Goal: Task Accomplishment & Management: Use online tool/utility

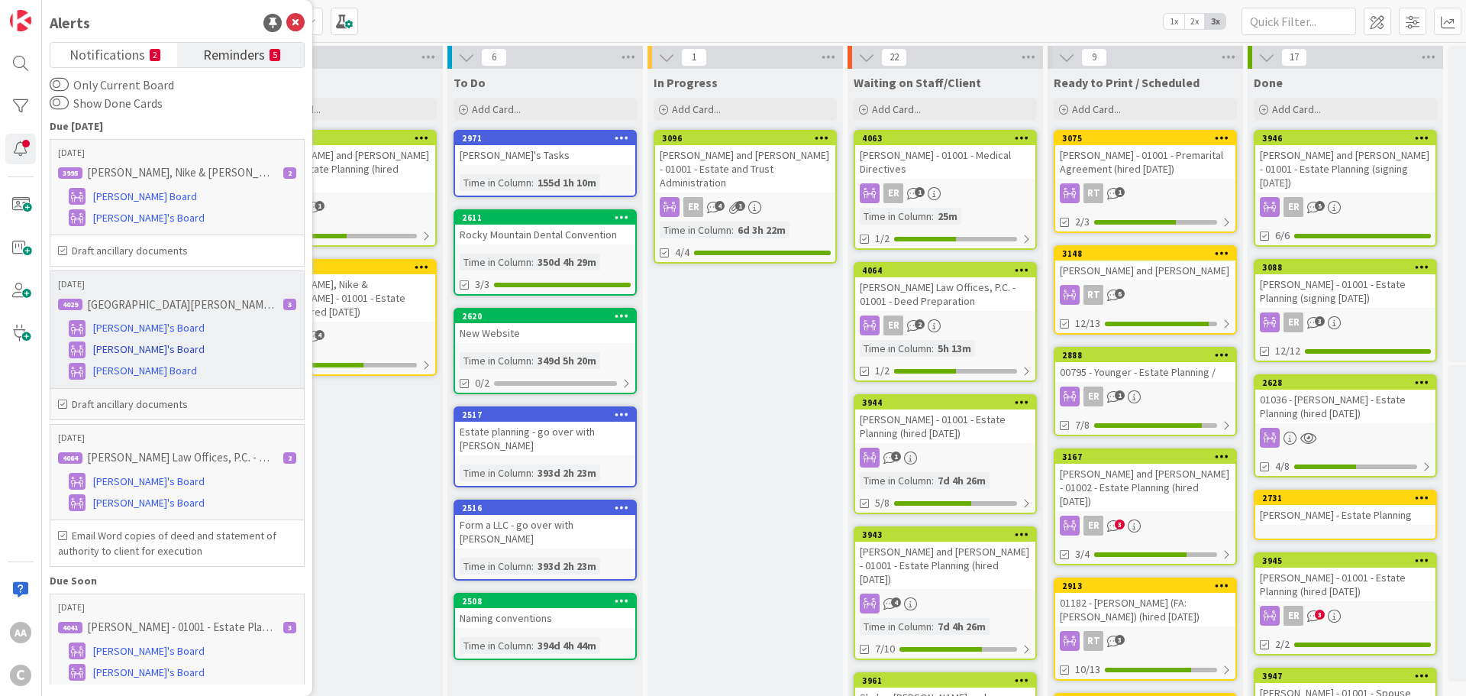
scroll to position [153, 0]
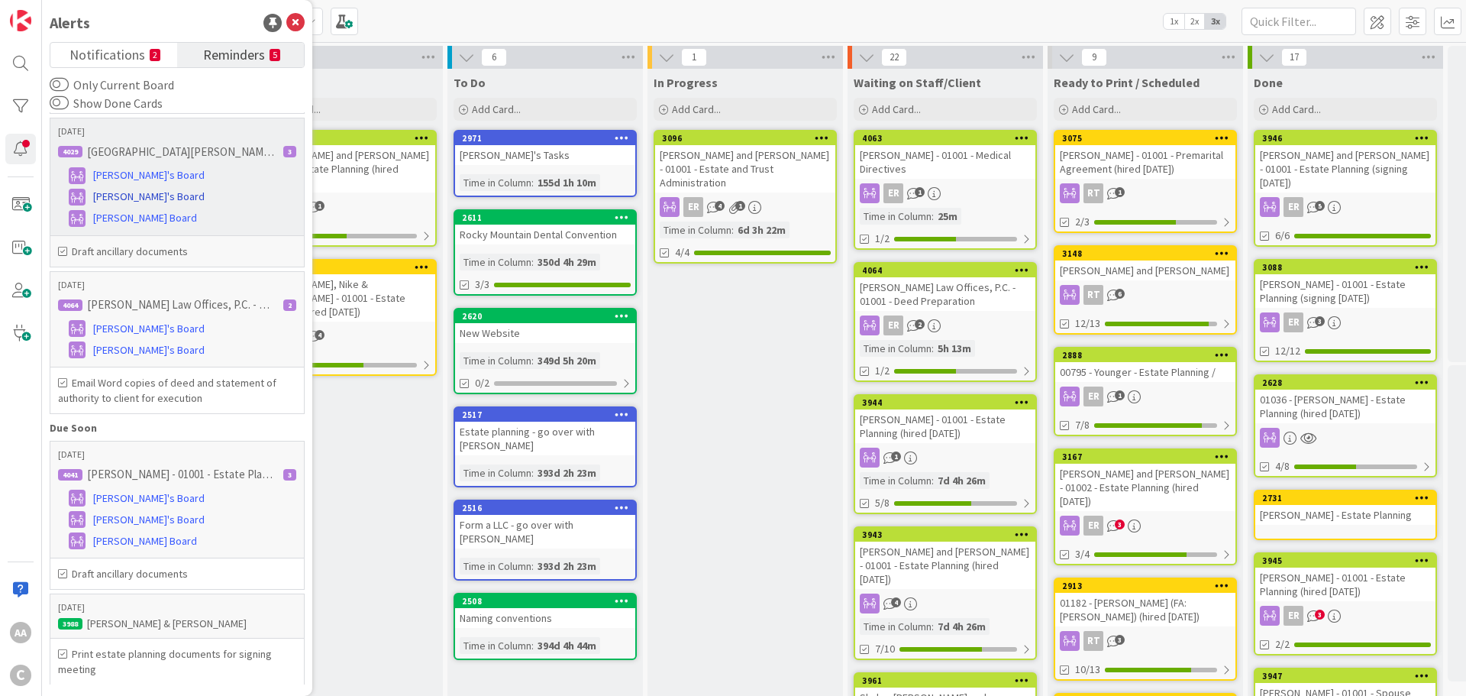
click at [123, 197] on span "[PERSON_NAME]'s Board" at bounding box center [149, 197] width 112 height 16
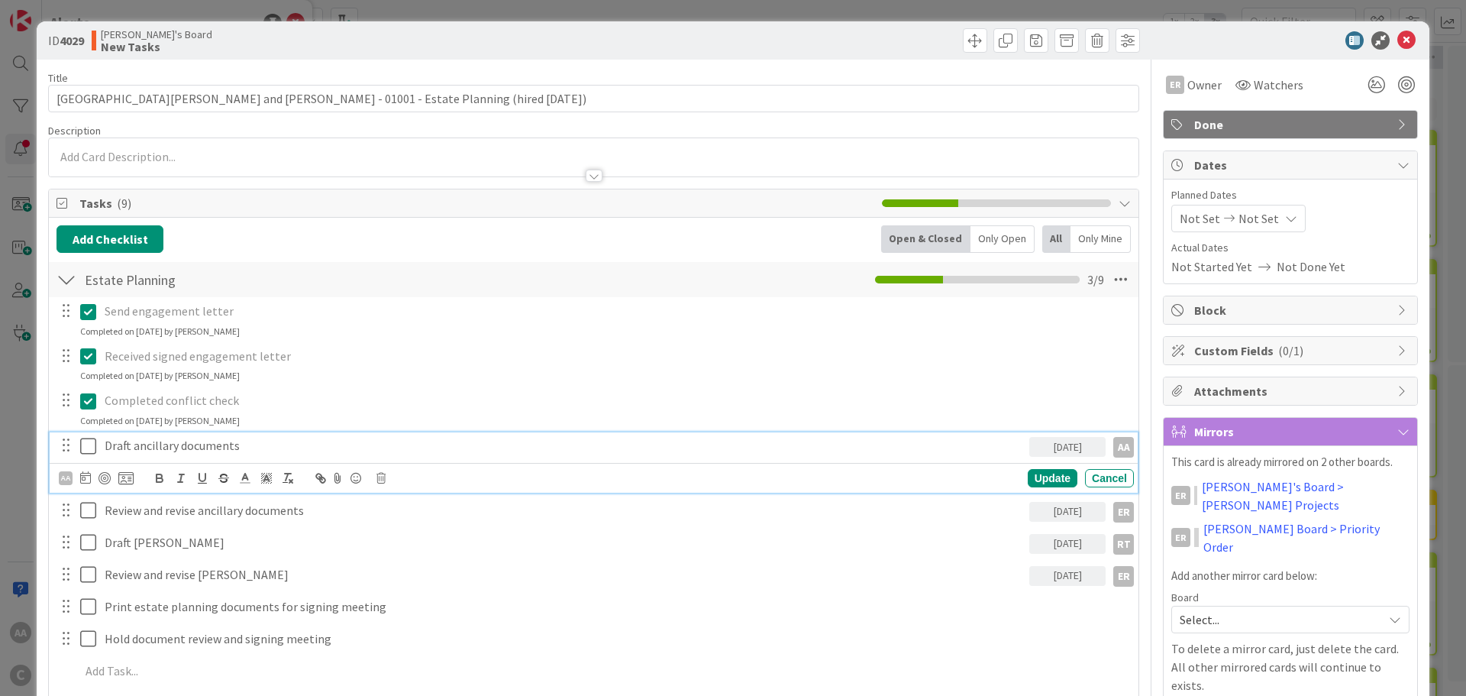
click at [81, 450] on icon at bounding box center [91, 446] width 23 height 18
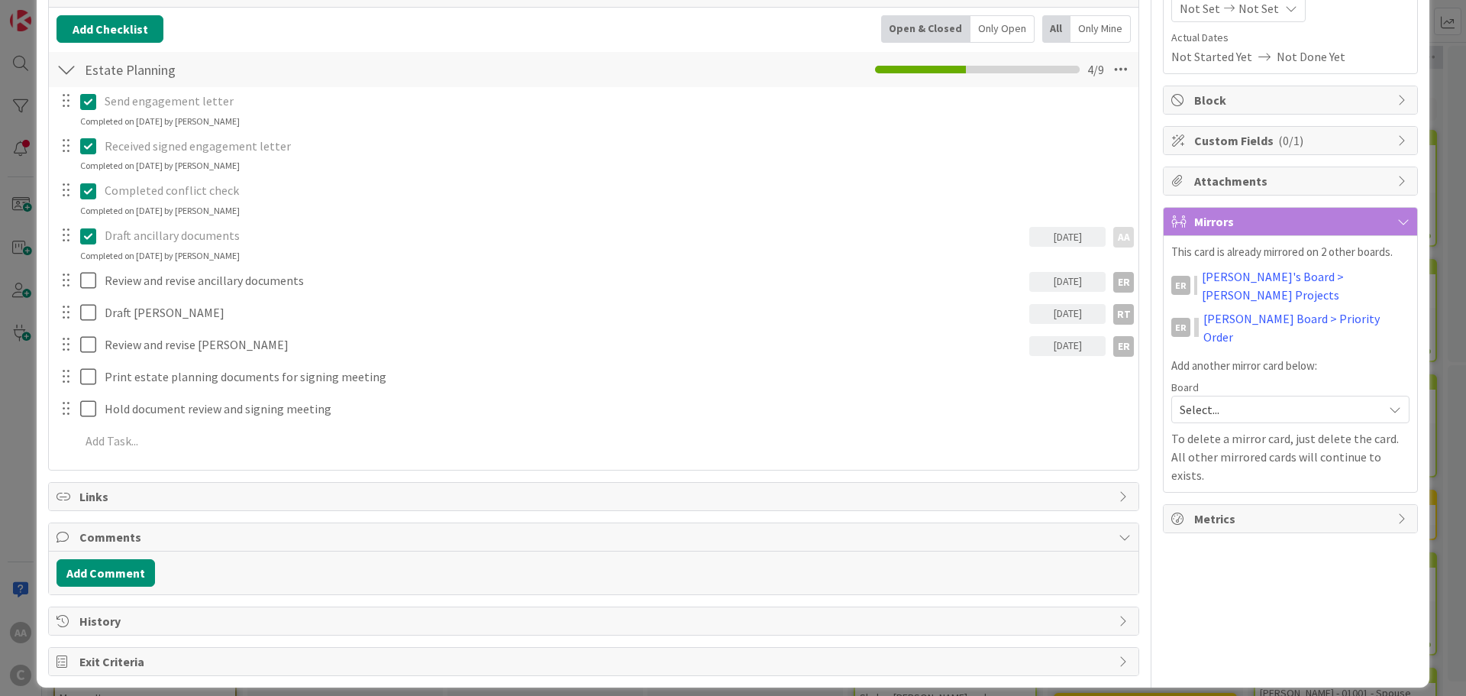
scroll to position [223, 0]
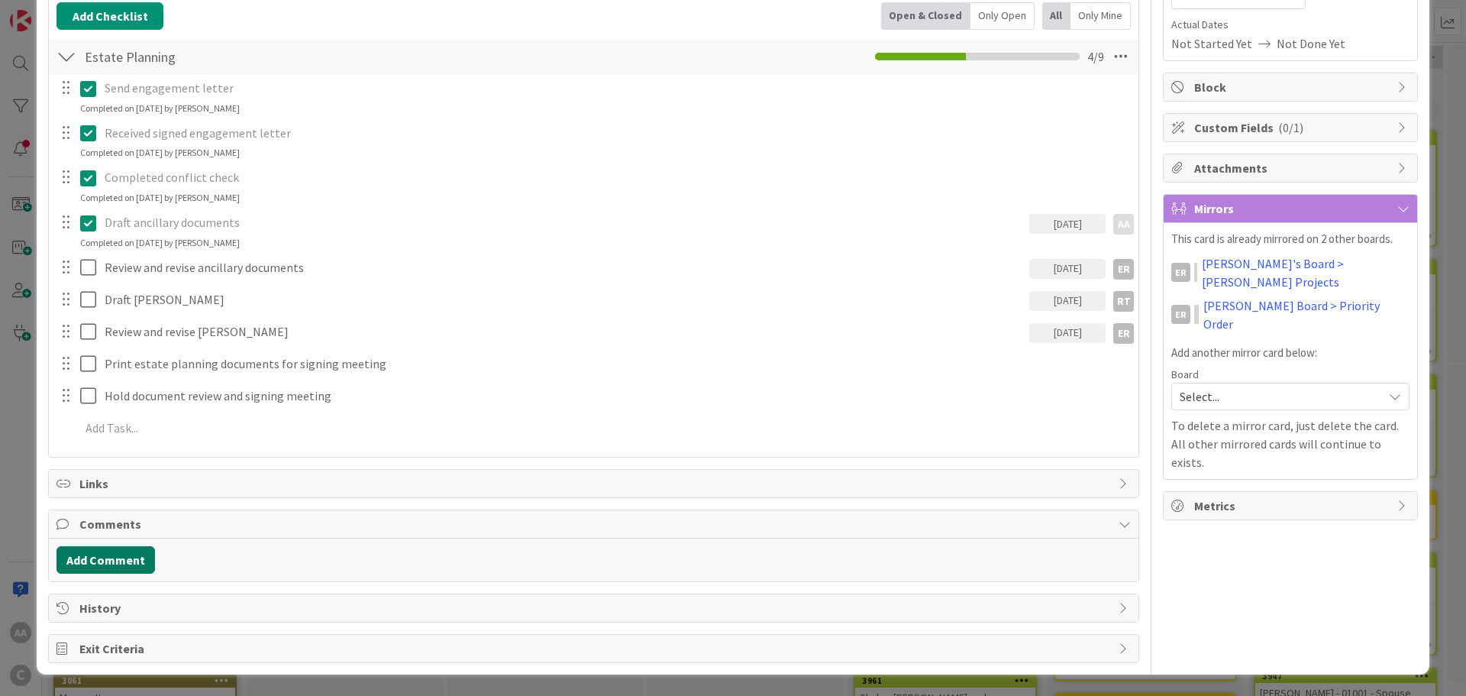
click at [80, 560] on button "Add Comment" at bounding box center [106, 559] width 99 height 27
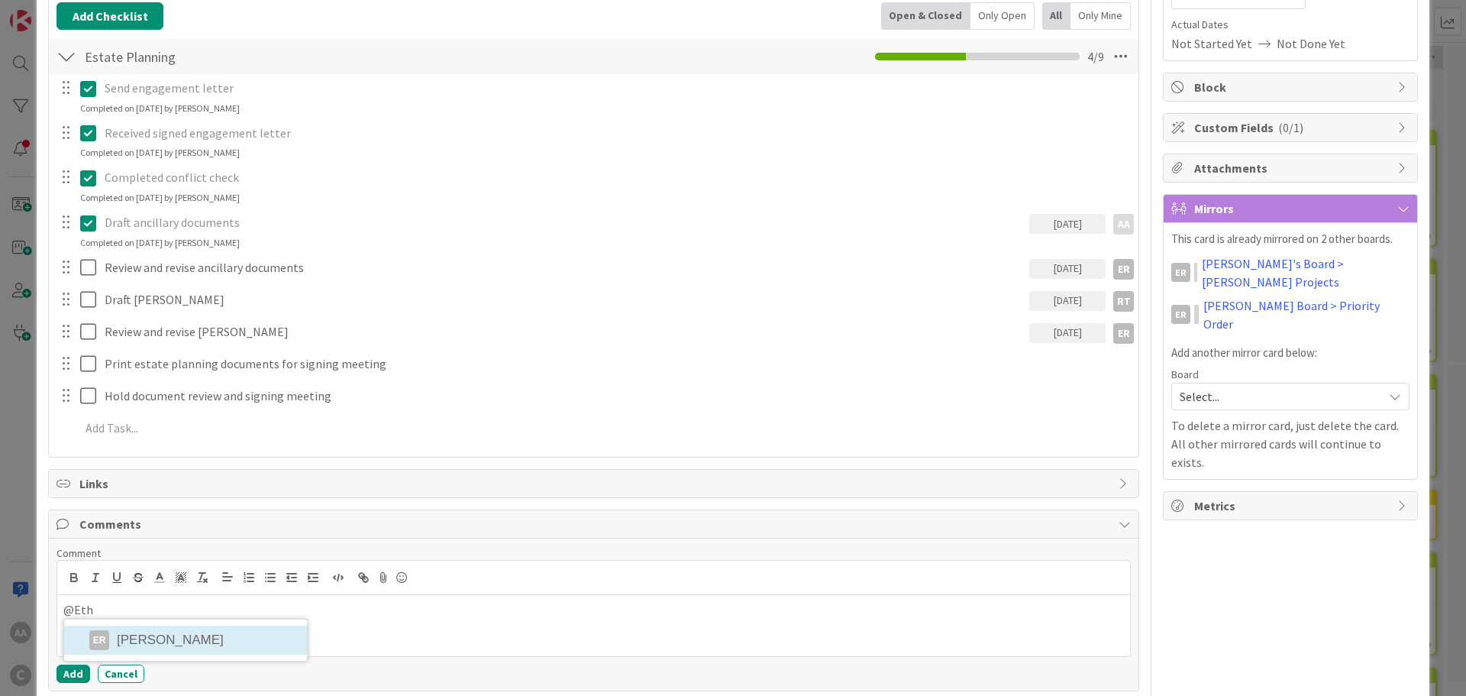
click at [156, 641] on li "ER [PERSON_NAME]" at bounding box center [185, 640] width 243 height 29
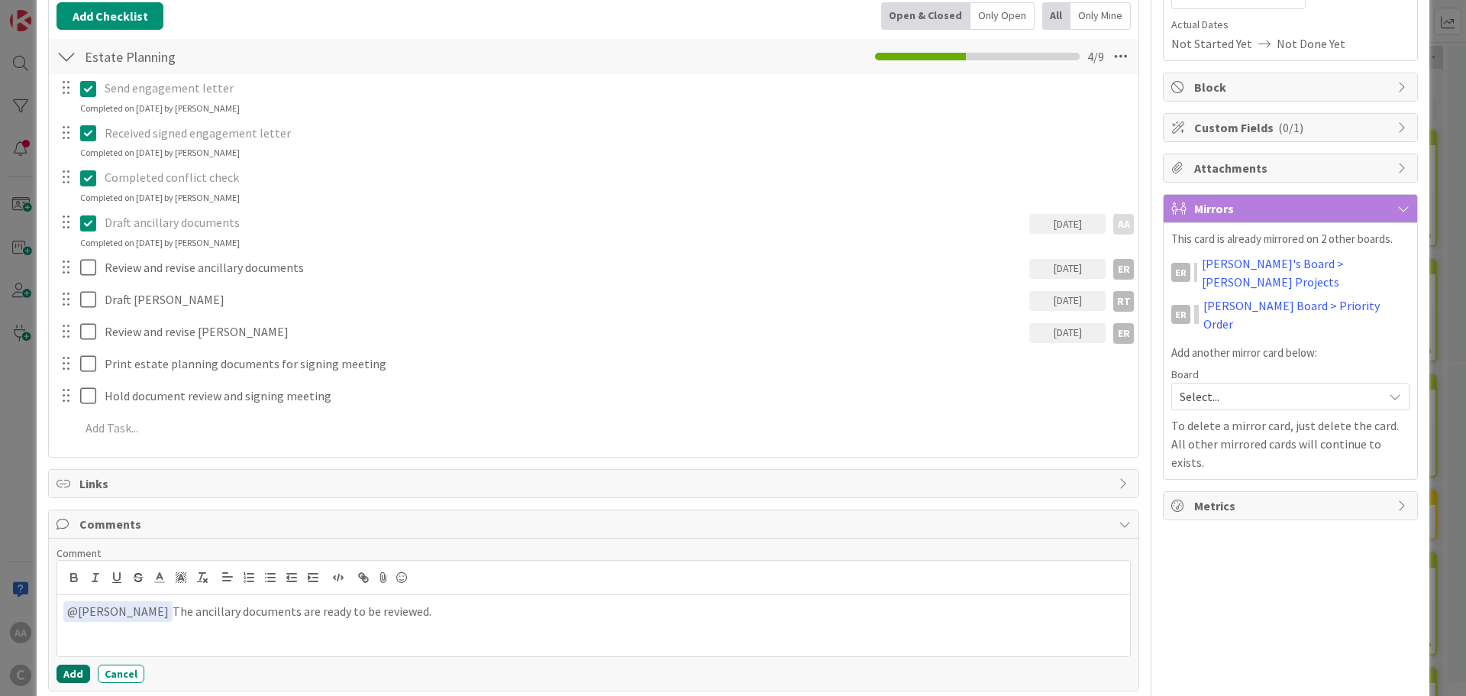
click at [65, 673] on button "Add" at bounding box center [74, 674] width 34 height 18
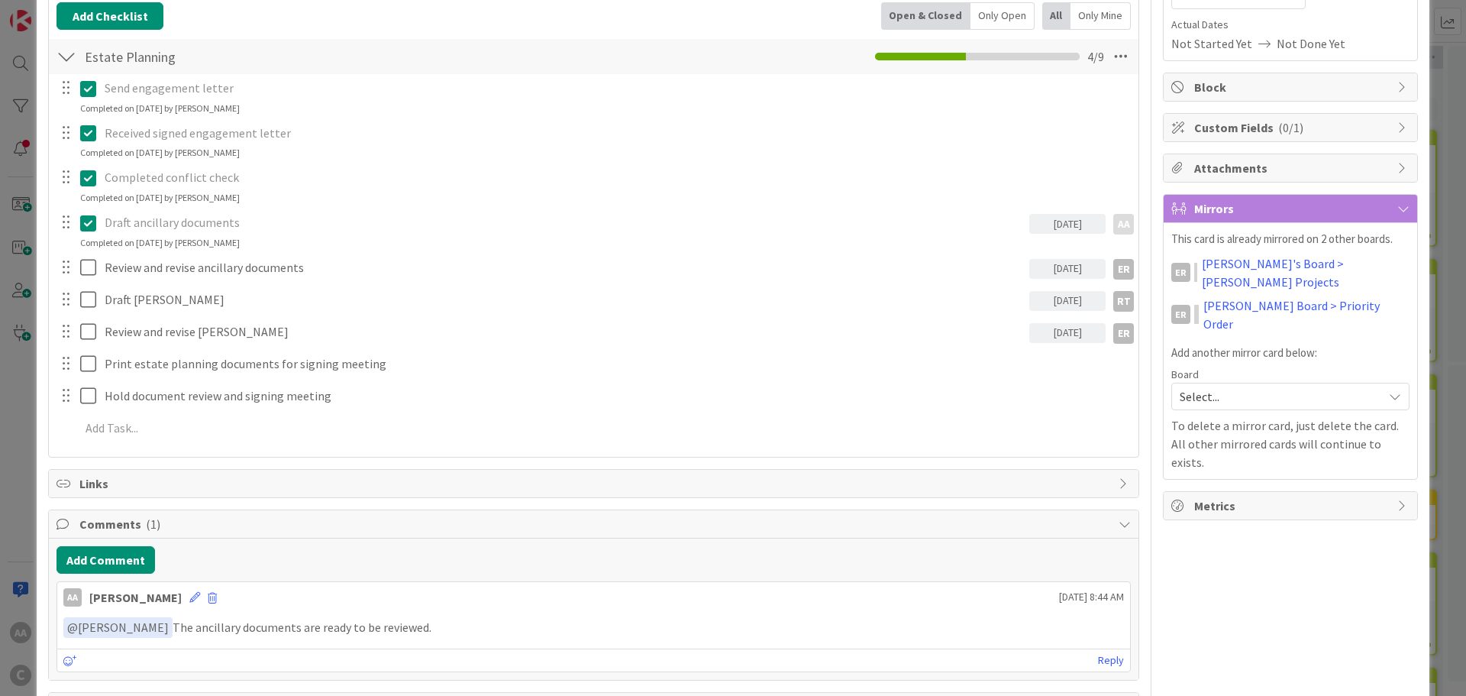
scroll to position [0, 0]
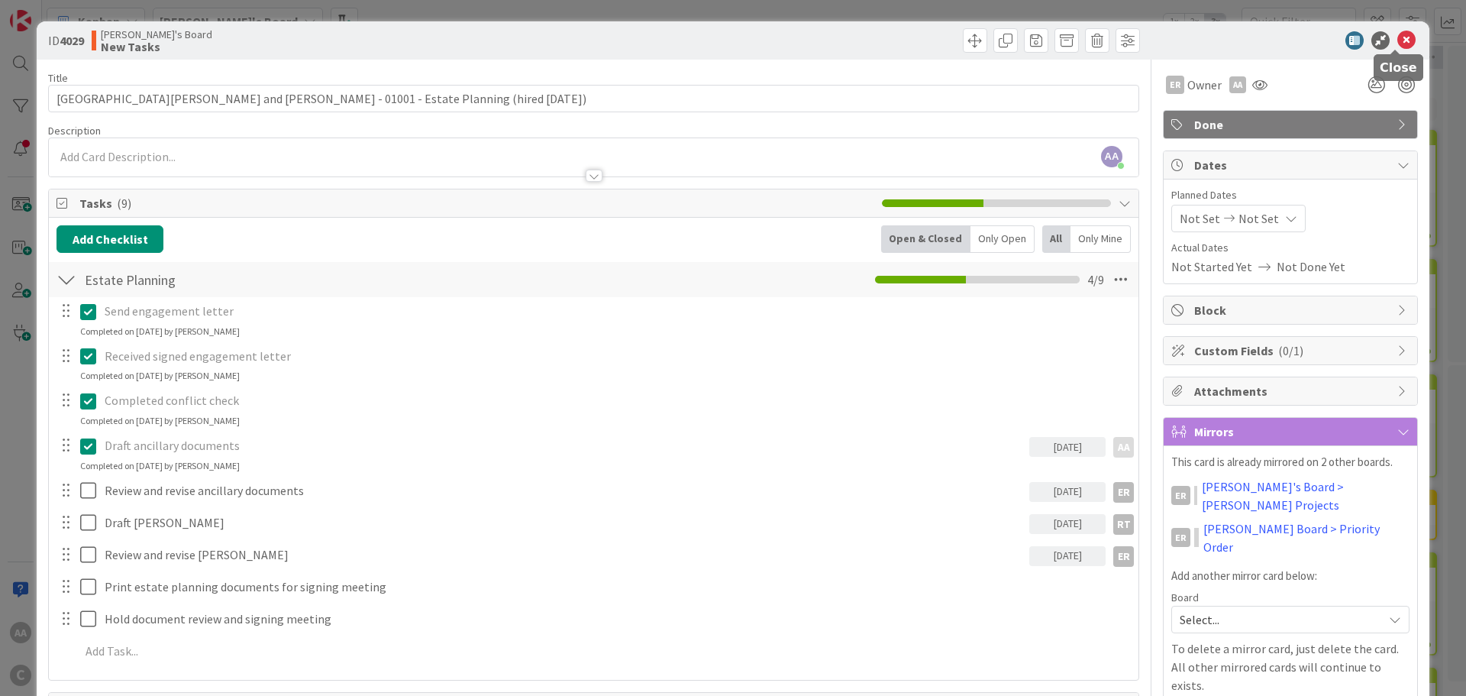
click at [1399, 44] on icon at bounding box center [1407, 40] width 18 height 18
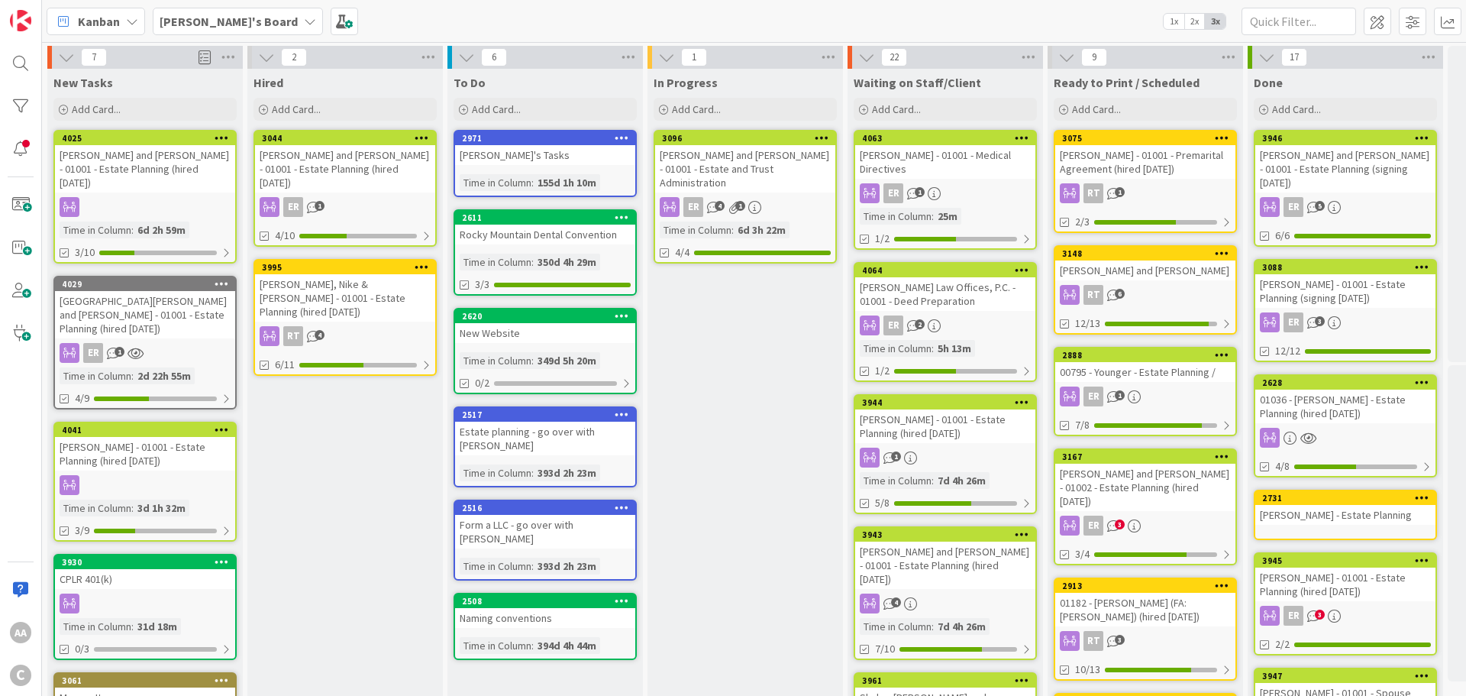
click at [136, 304] on div "[GEOGRAPHIC_DATA][PERSON_NAME] and [PERSON_NAME] - 01001 - Estate Planning (hir…" at bounding box center [145, 314] width 180 height 47
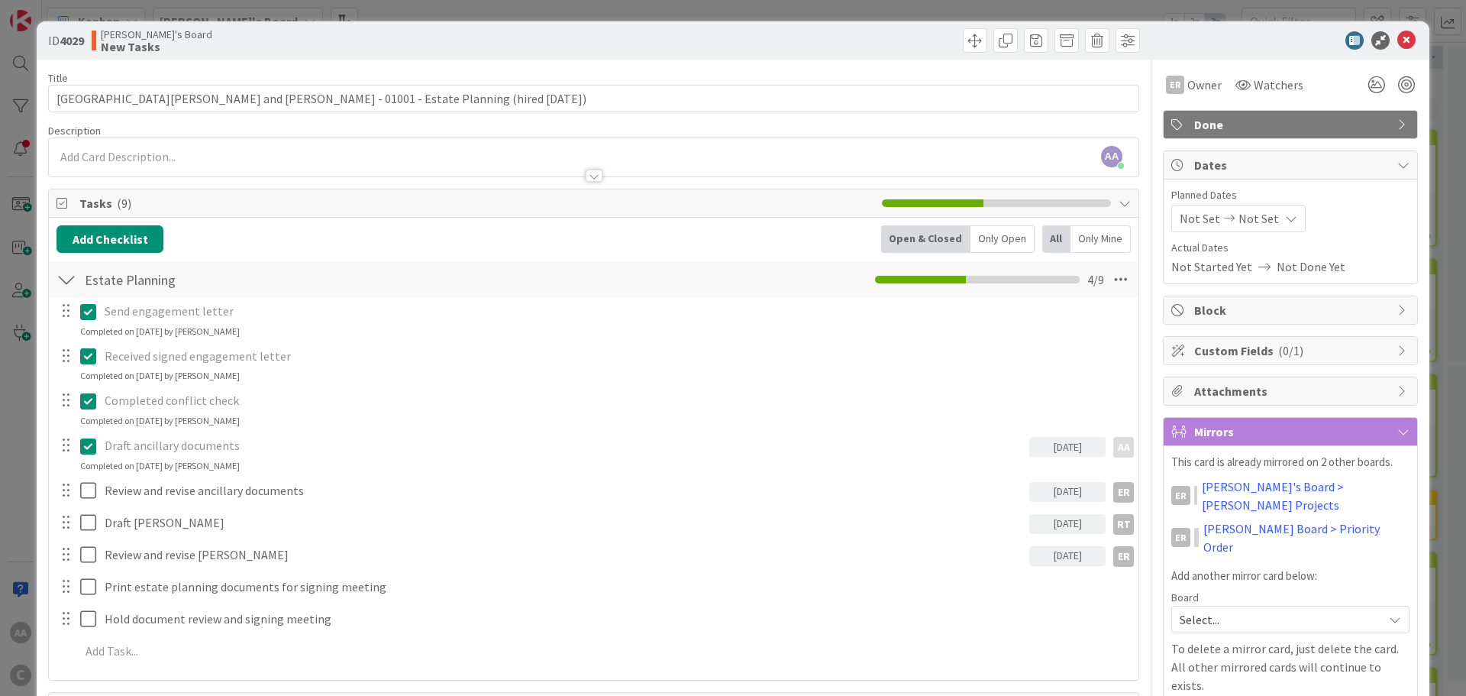
click at [1196, 128] on span "Done" at bounding box center [1293, 124] width 196 height 18
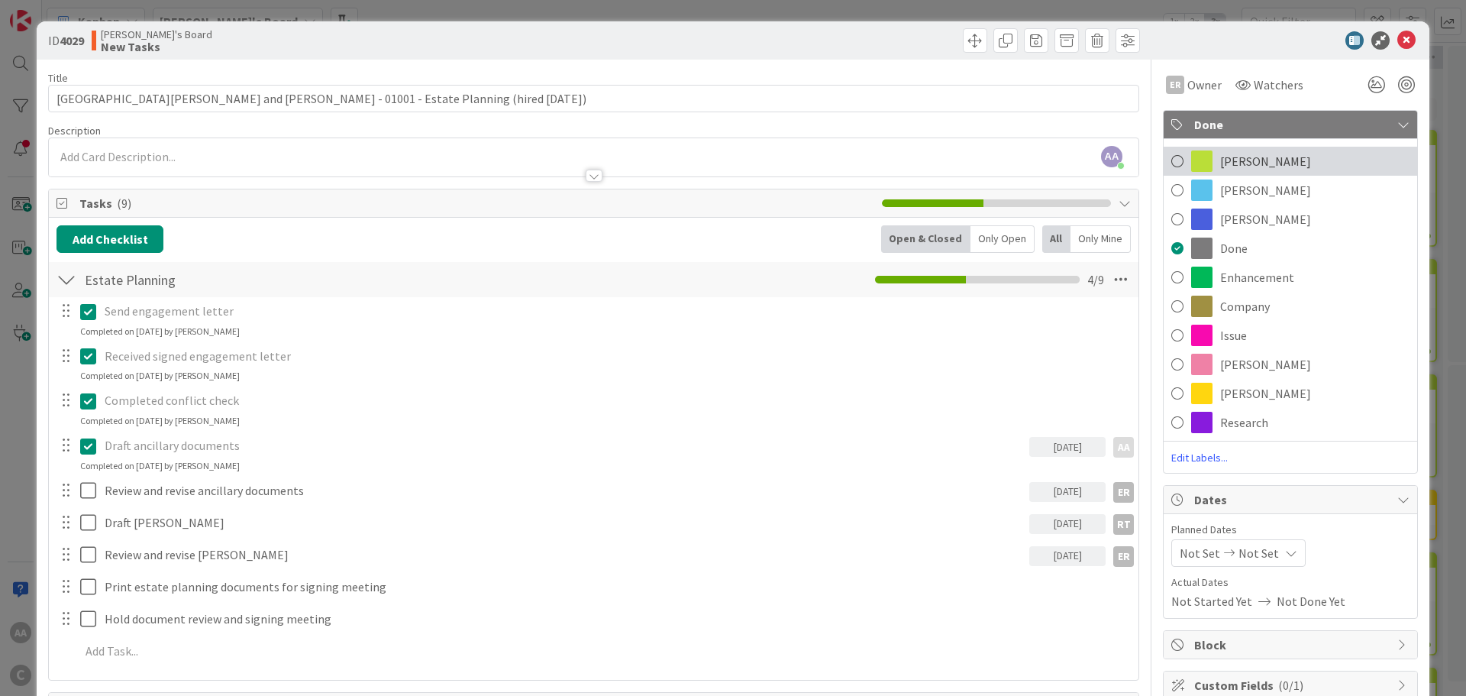
click at [1172, 161] on span at bounding box center [1178, 161] width 12 height 23
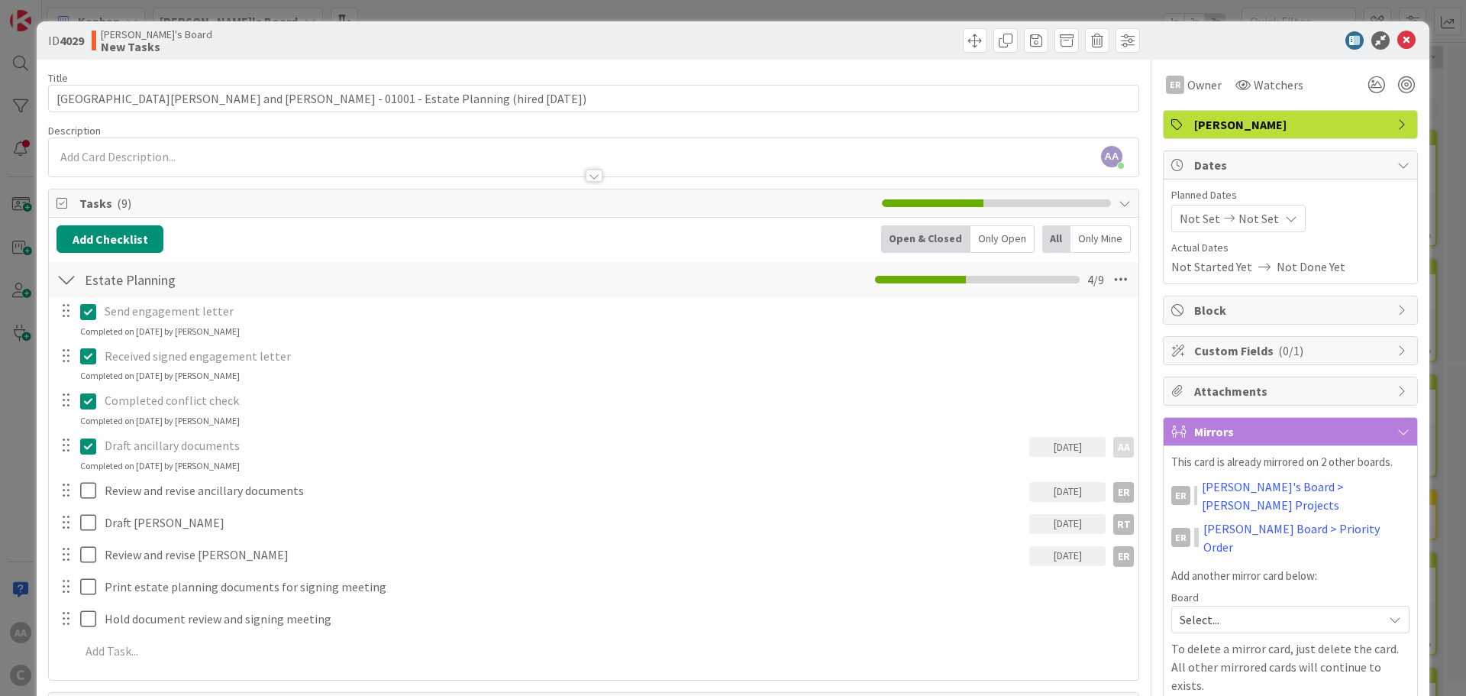
click at [868, 39] on div at bounding box center [869, 40] width 542 height 24
click at [1399, 44] on icon at bounding box center [1407, 40] width 18 height 18
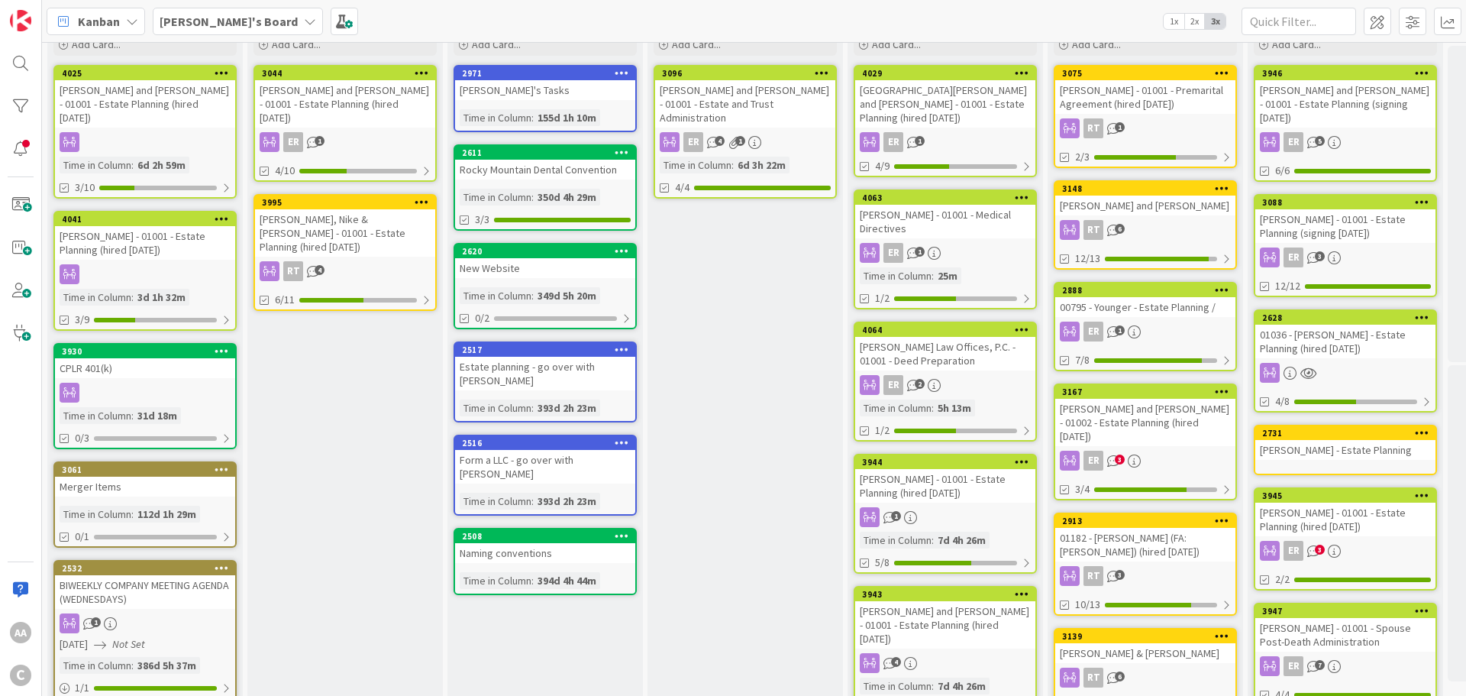
scroll to position [153, 0]
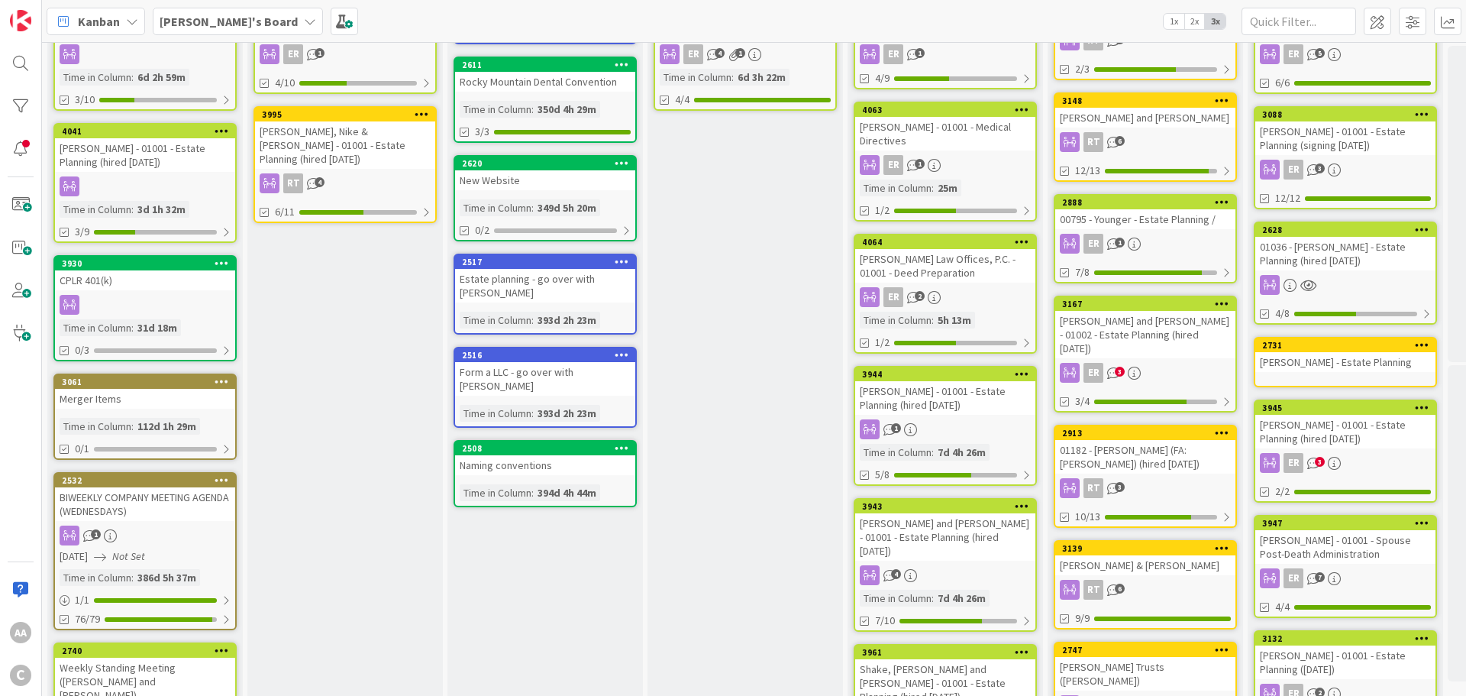
click at [972, 263] on div "[PERSON_NAME] Law Offices, P.C. - 01001 - Deed Preparation" at bounding box center [945, 266] width 180 height 34
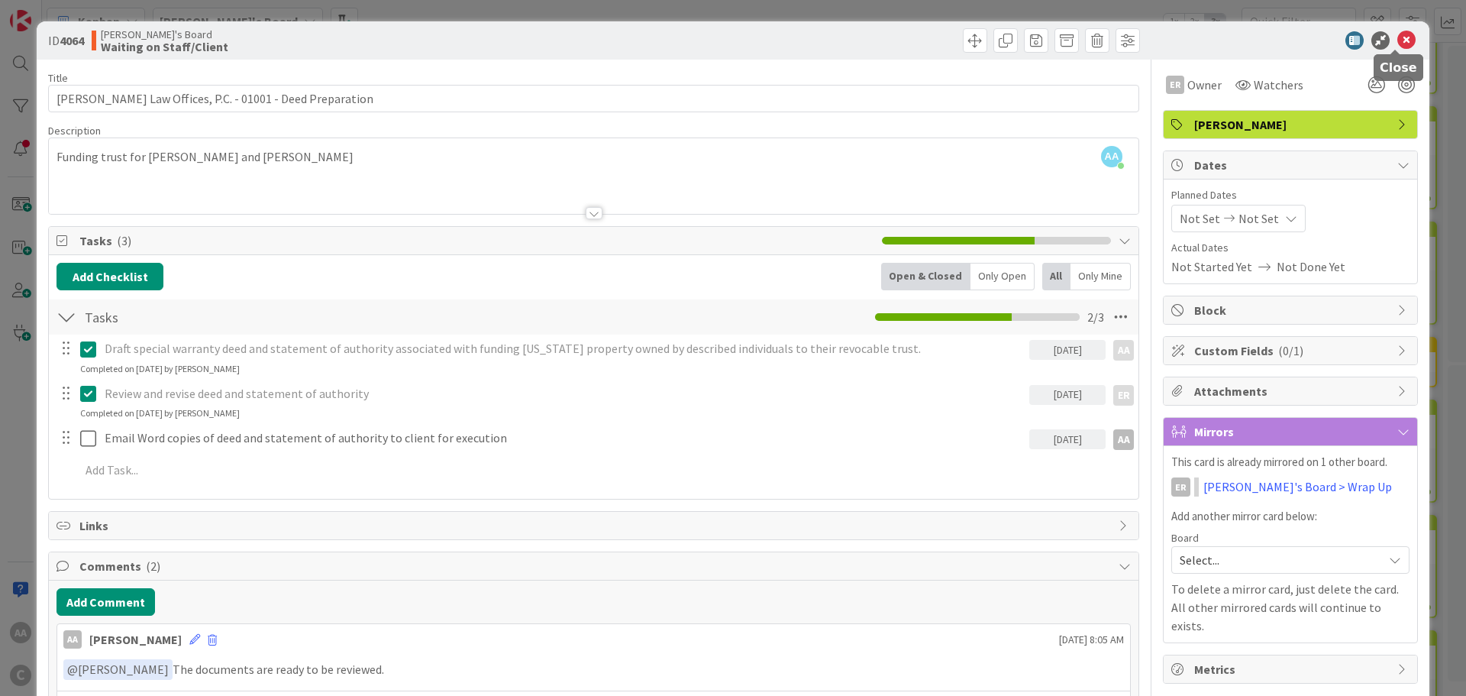
click at [1398, 41] on icon at bounding box center [1407, 40] width 18 height 18
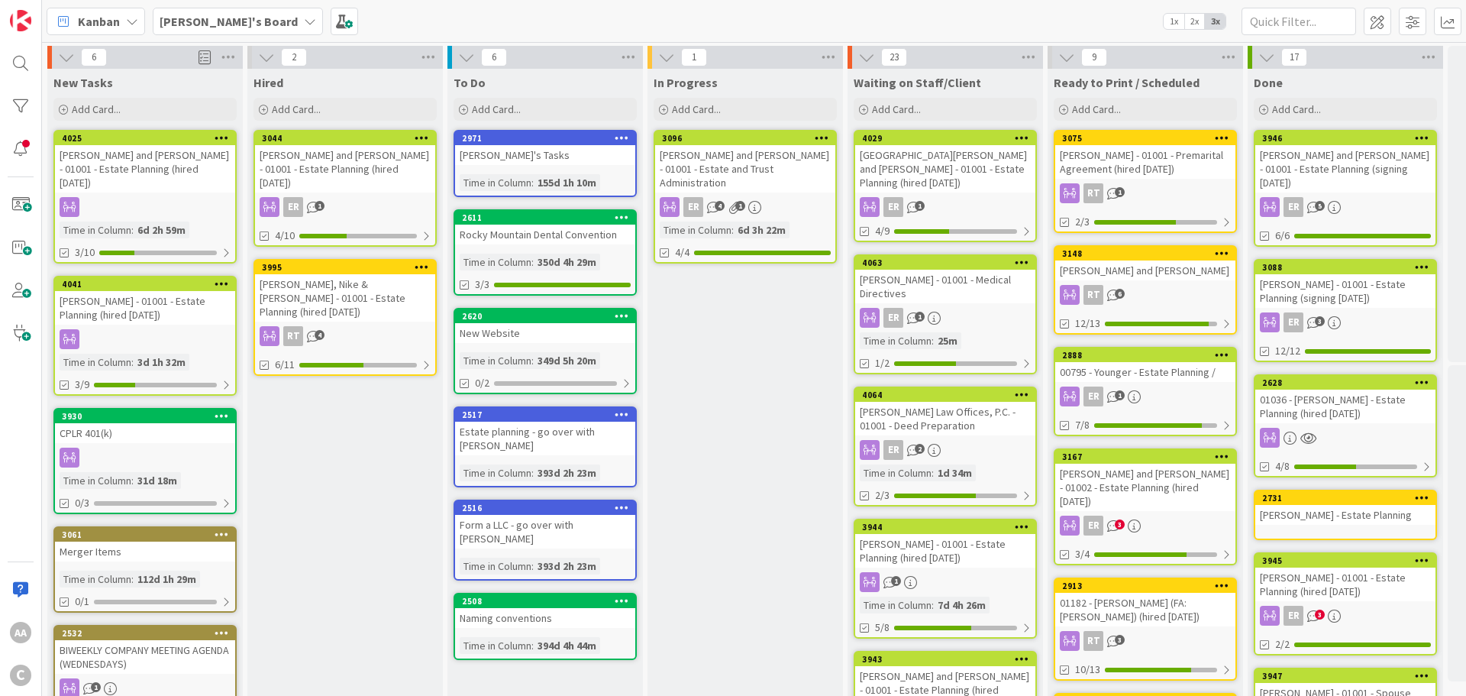
click at [167, 292] on div "[PERSON_NAME] - 01001 - Estate Planning (hired [DATE])" at bounding box center [145, 308] width 180 height 34
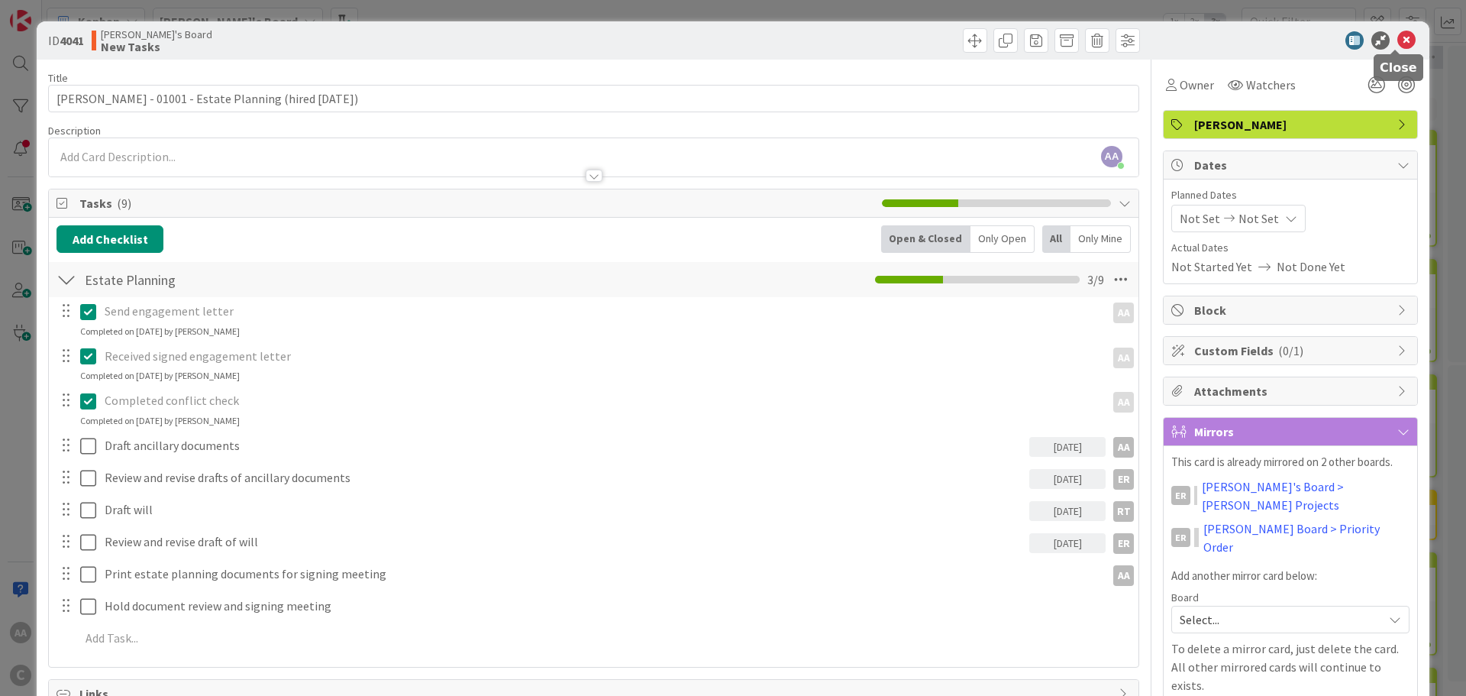
click at [1398, 47] on icon at bounding box center [1407, 40] width 18 height 18
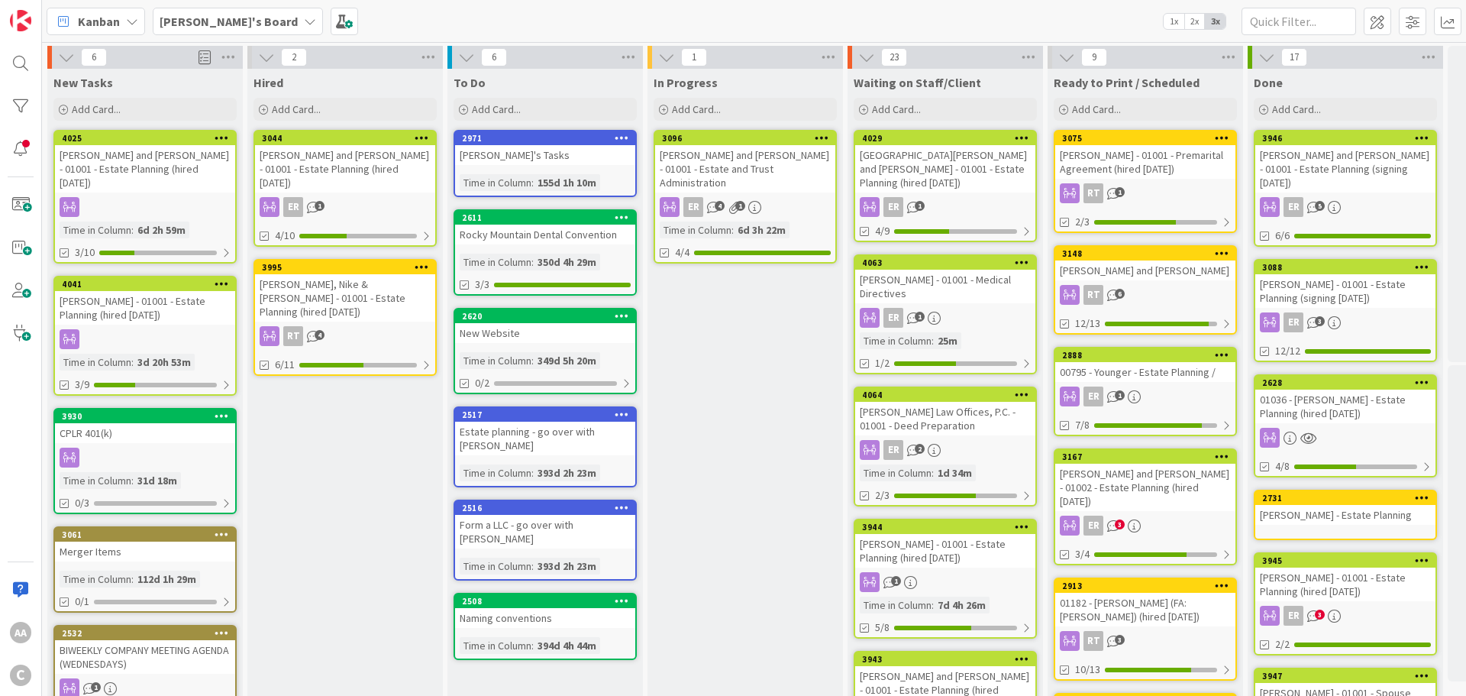
click at [128, 158] on div "[PERSON_NAME] and [PERSON_NAME] - 01001 - Estate Planning (hired [DATE])" at bounding box center [145, 168] width 180 height 47
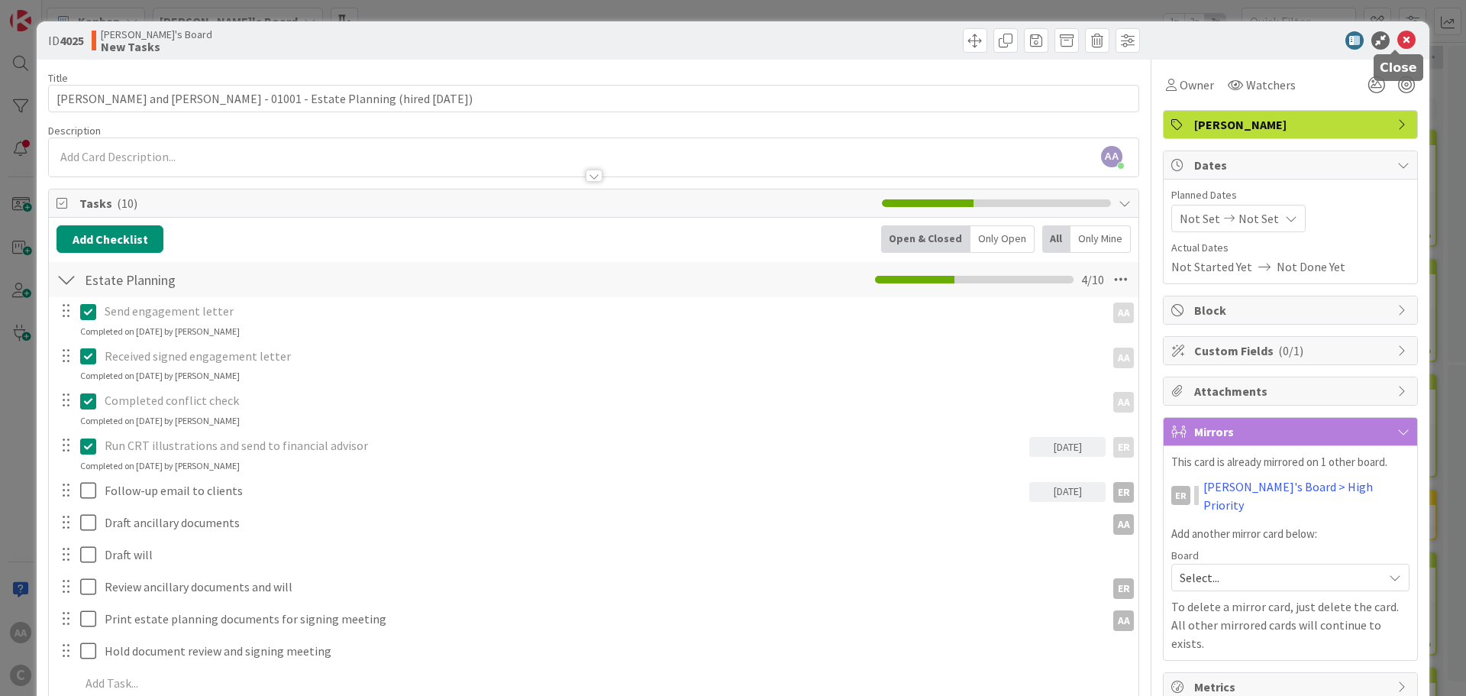
click at [1398, 40] on icon at bounding box center [1407, 40] width 18 height 18
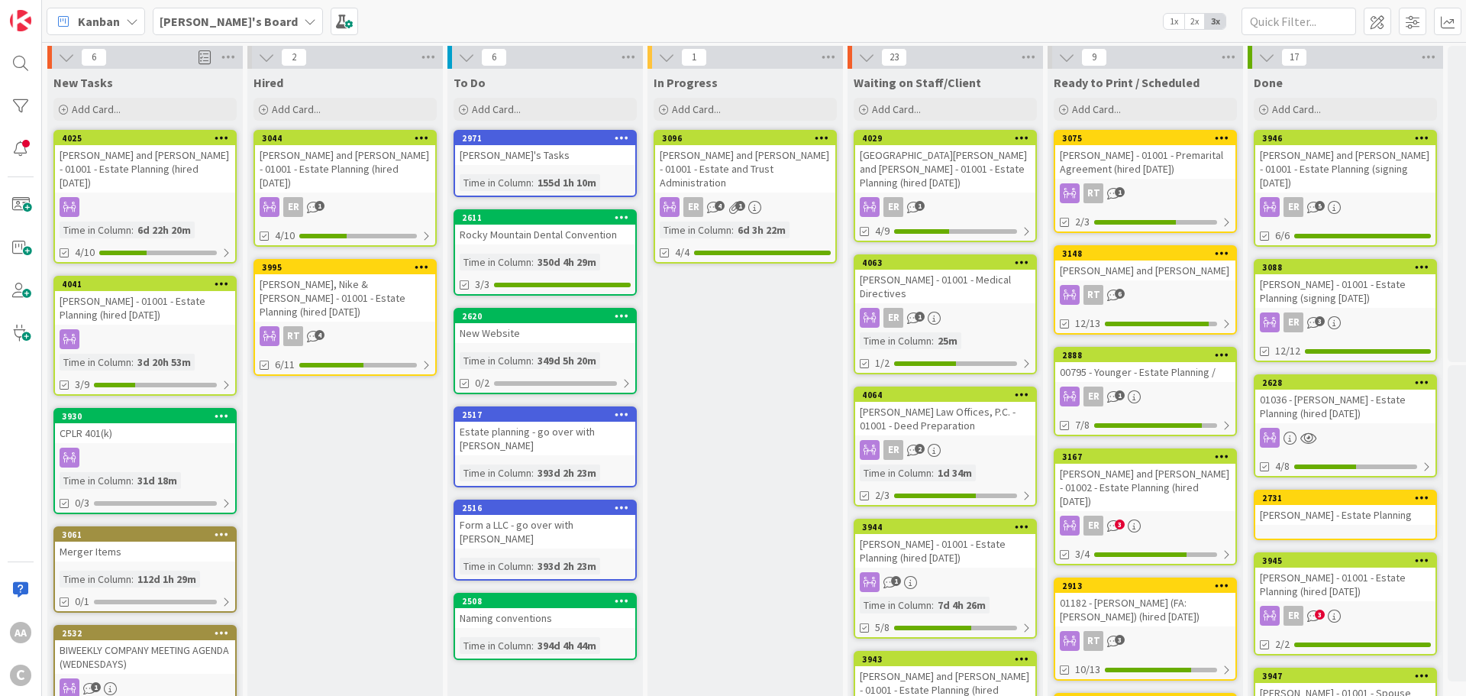
click at [344, 277] on div "[PERSON_NAME], Nike & [PERSON_NAME] - 01001 - Estate Planning (hired [DATE])" at bounding box center [345, 297] width 180 height 47
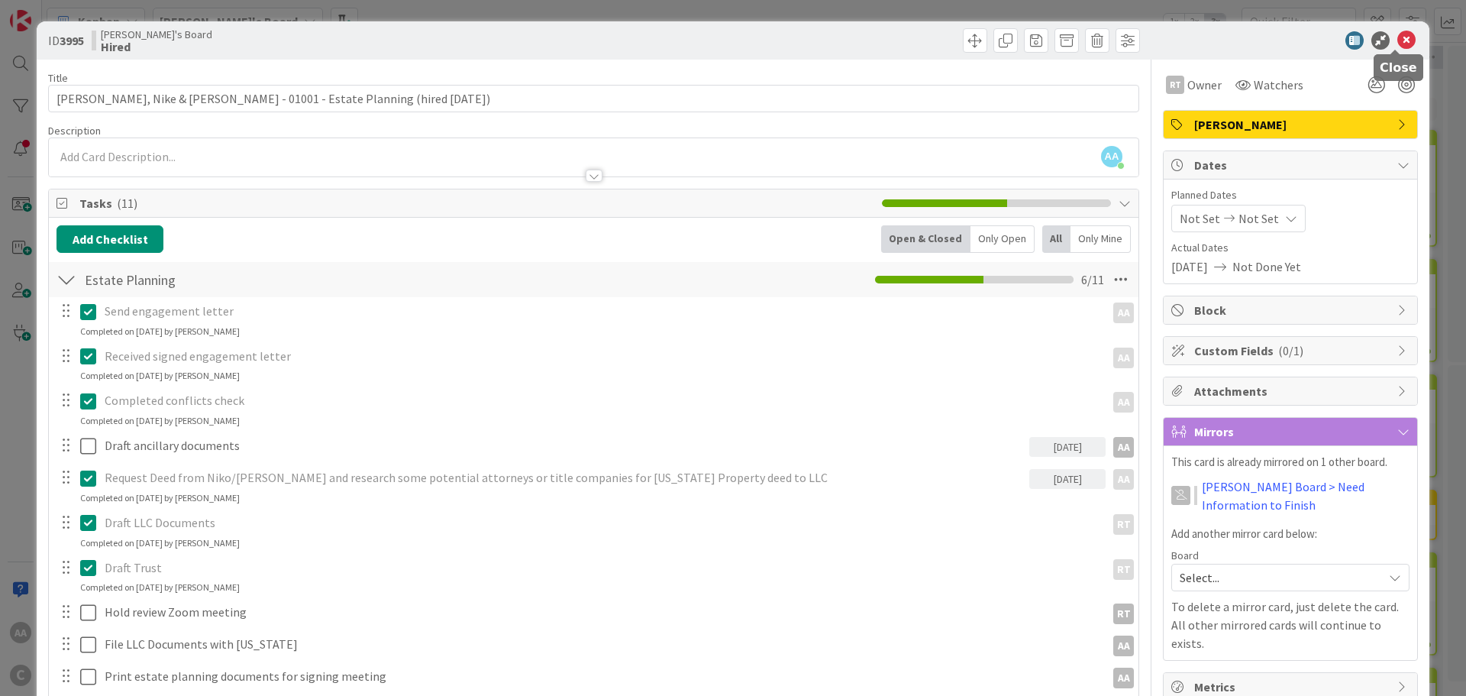
click at [1398, 38] on icon at bounding box center [1407, 40] width 18 height 18
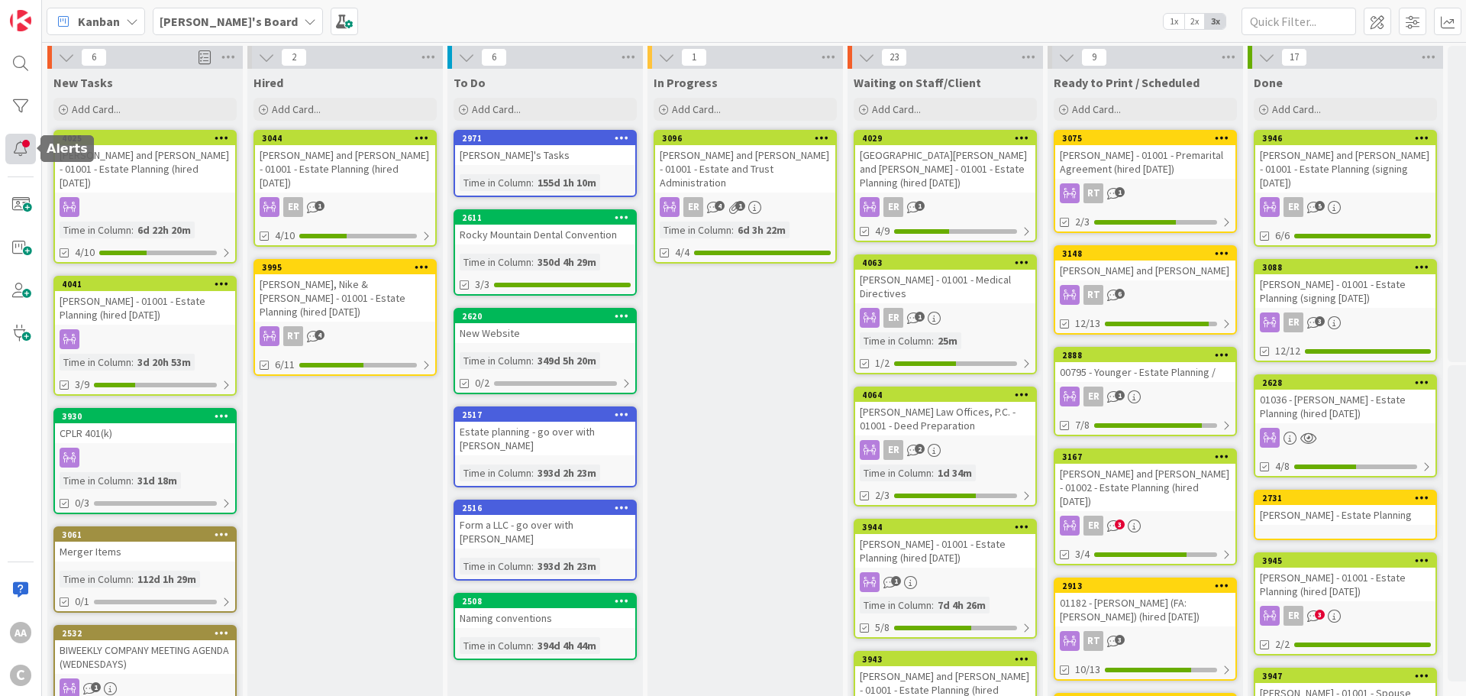
click at [17, 147] on div at bounding box center [20, 149] width 31 height 31
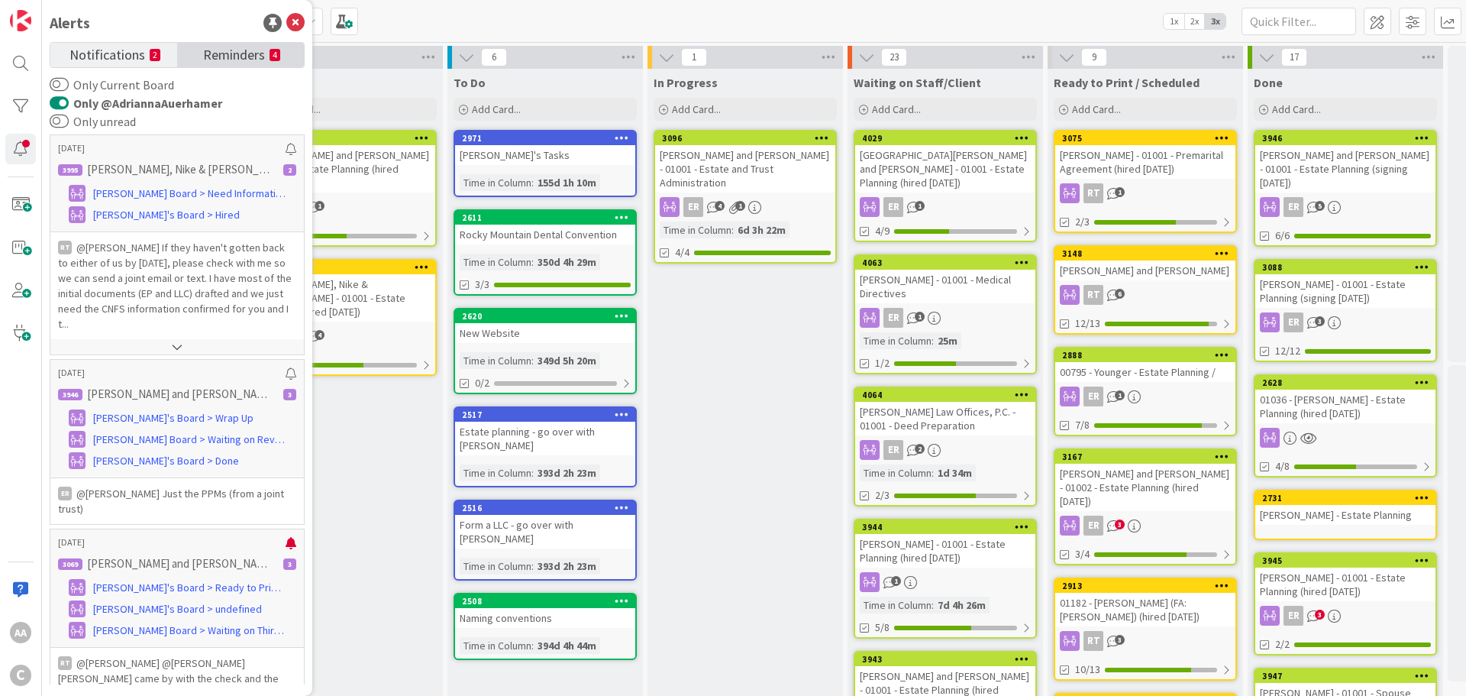
click at [244, 60] on span "Reminders" at bounding box center [234, 53] width 62 height 21
